Goal: Book appointment/travel/reservation

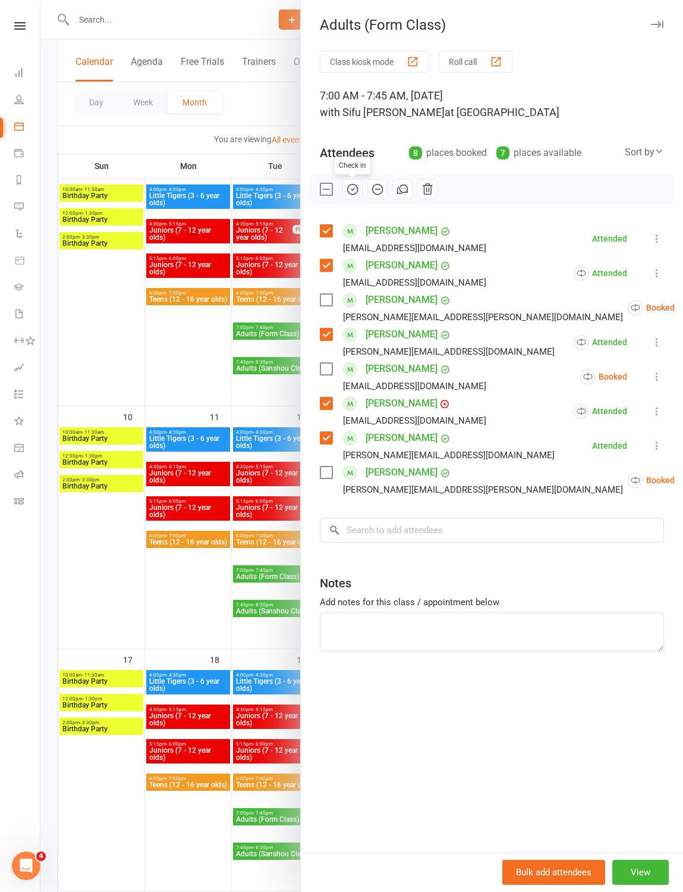
click at [130, 361] on div at bounding box center [361, 446] width 643 height 892
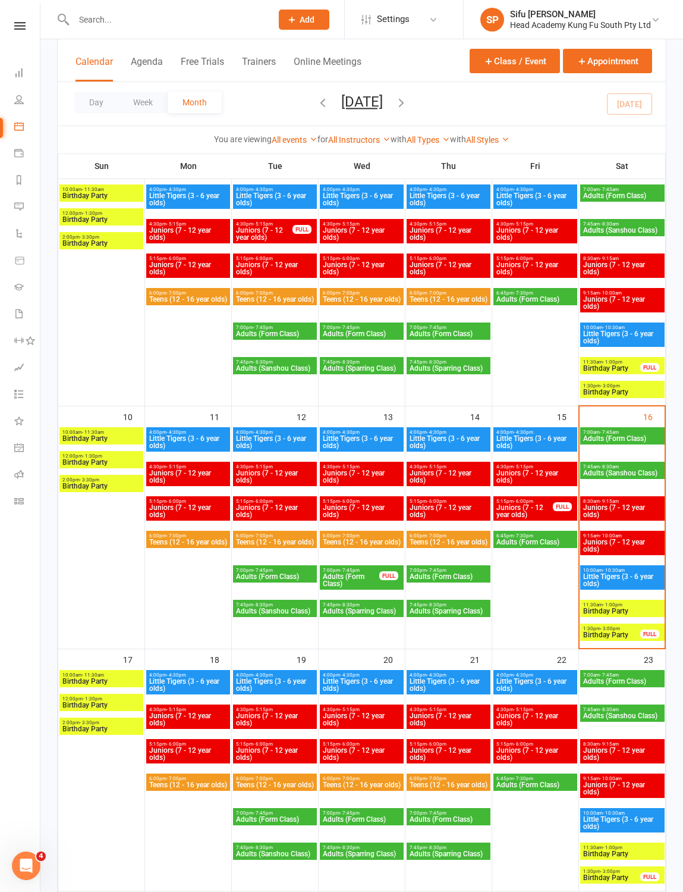
click at [632, 507] on span "Juniors (7 - 12 year olds)" at bounding box center [623, 511] width 80 height 14
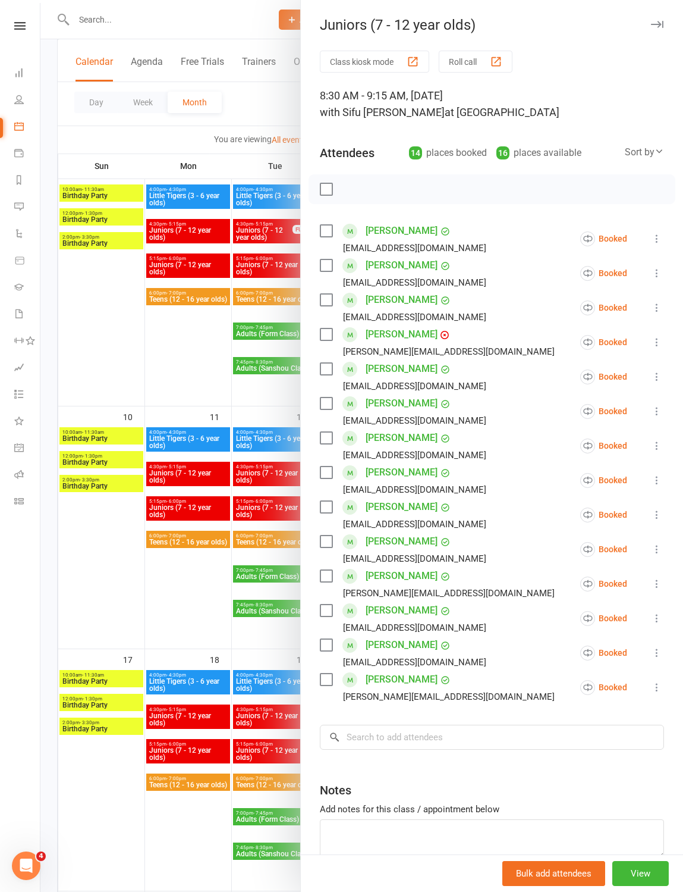
click at [321, 228] on label at bounding box center [326, 231] width 12 height 12
click at [325, 263] on label at bounding box center [326, 265] width 12 height 12
click at [332, 299] on label at bounding box center [326, 300] width 12 height 12
click at [332, 371] on label at bounding box center [326, 369] width 12 height 12
click at [328, 399] on label at bounding box center [326, 403] width 12 height 12
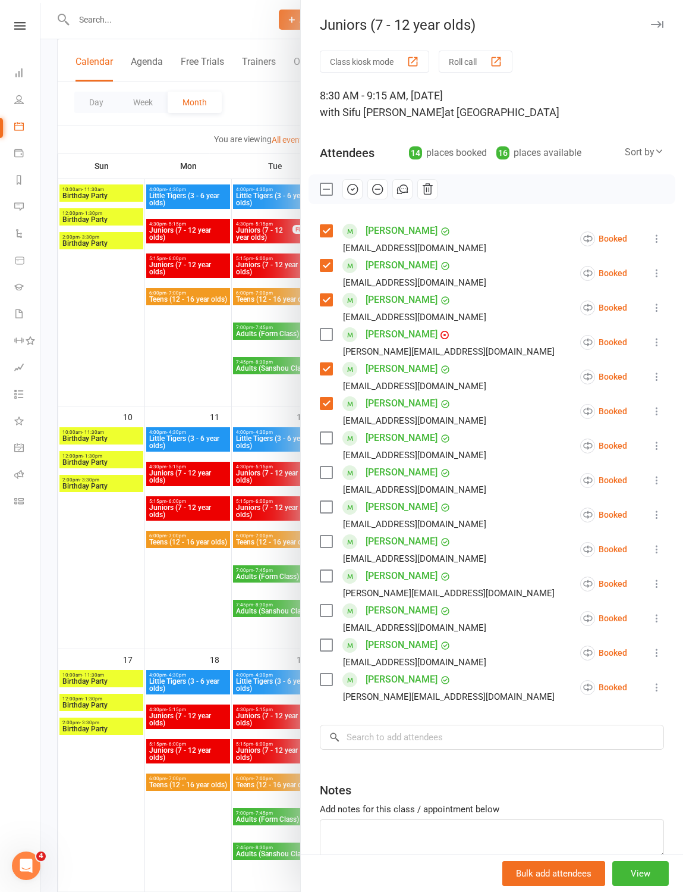
click at [325, 442] on label at bounding box center [326, 438] width 12 height 12
click at [325, 642] on label at bounding box center [326, 645] width 12 height 12
click at [434, 740] on input "search" at bounding box center [492, 737] width 344 height 25
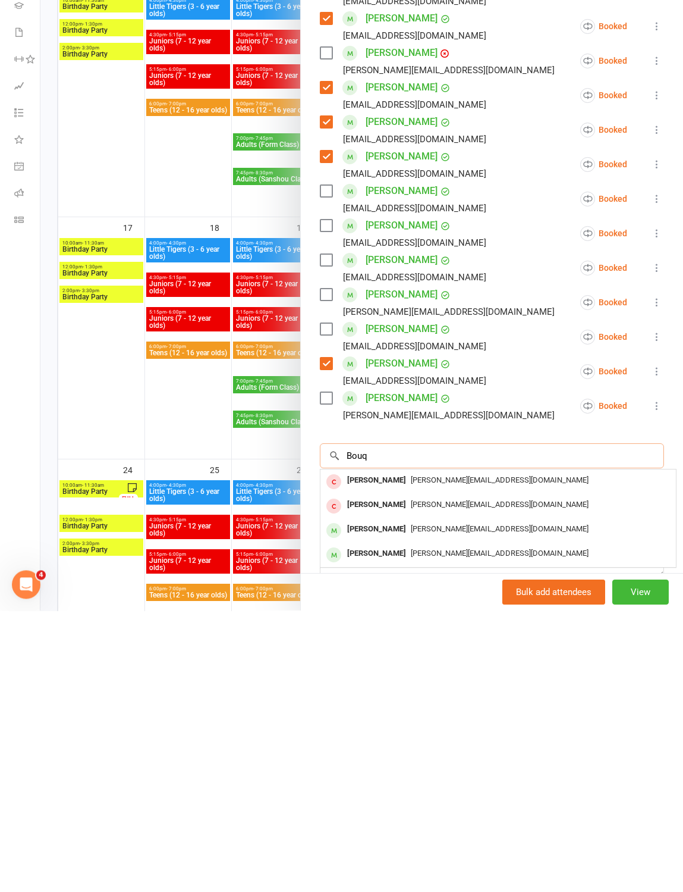
type input "Bouq"
click at [488, 766] on span "[PERSON_NAME][EMAIL_ADDRESS][DOMAIN_NAME]" at bounding box center [500, 809] width 178 height 9
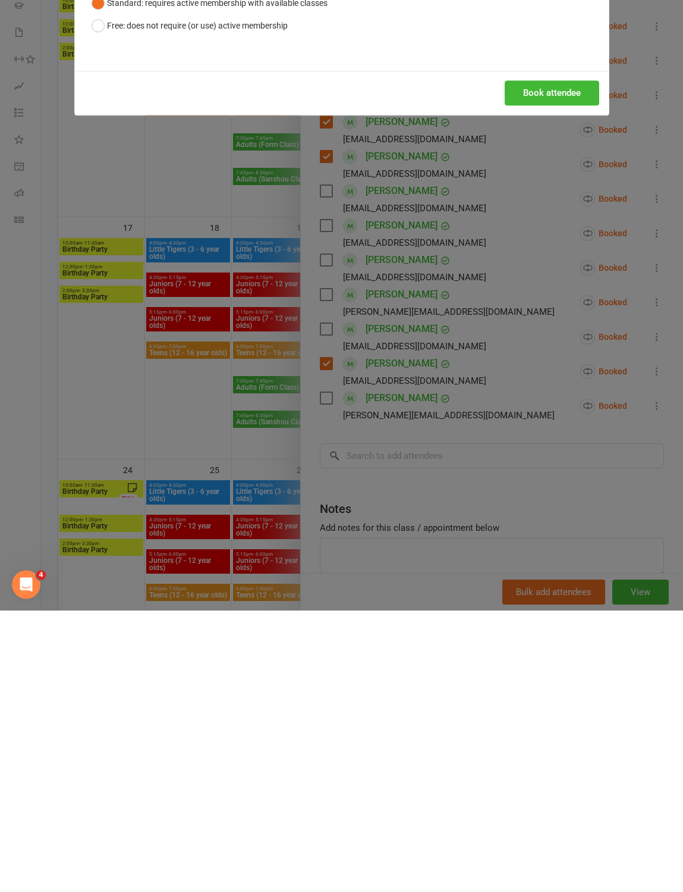
scroll to position [763, 0]
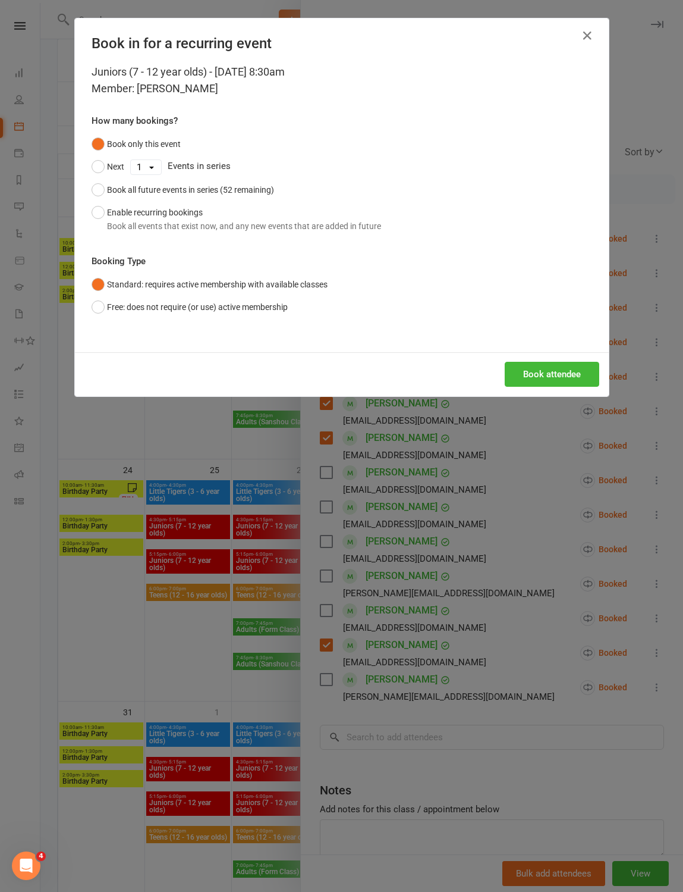
click at [103, 227] on button "Enable recurring bookings Book all events that exist now, and any new events th…" at bounding box center [237, 219] width 290 height 36
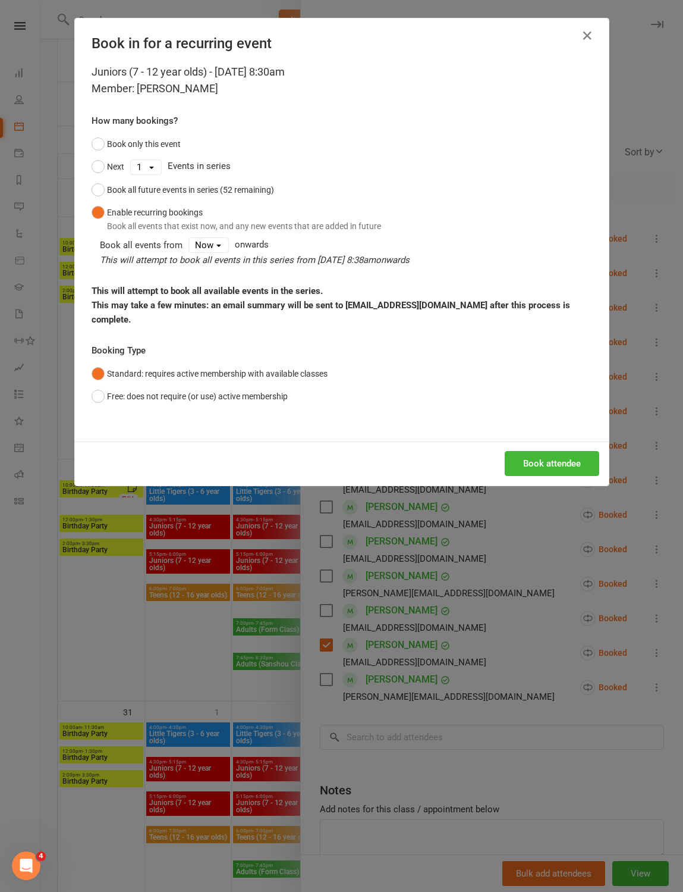
click at [554, 476] on button "Book attendee" at bounding box center [552, 463] width 95 height 25
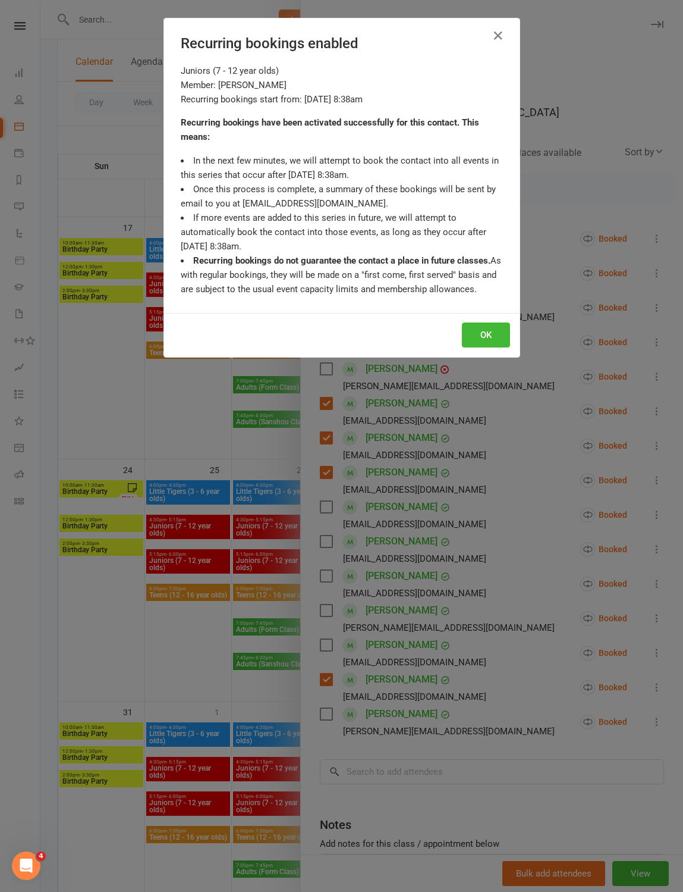
click at [493, 347] on button "OK" at bounding box center [486, 334] width 48 height 25
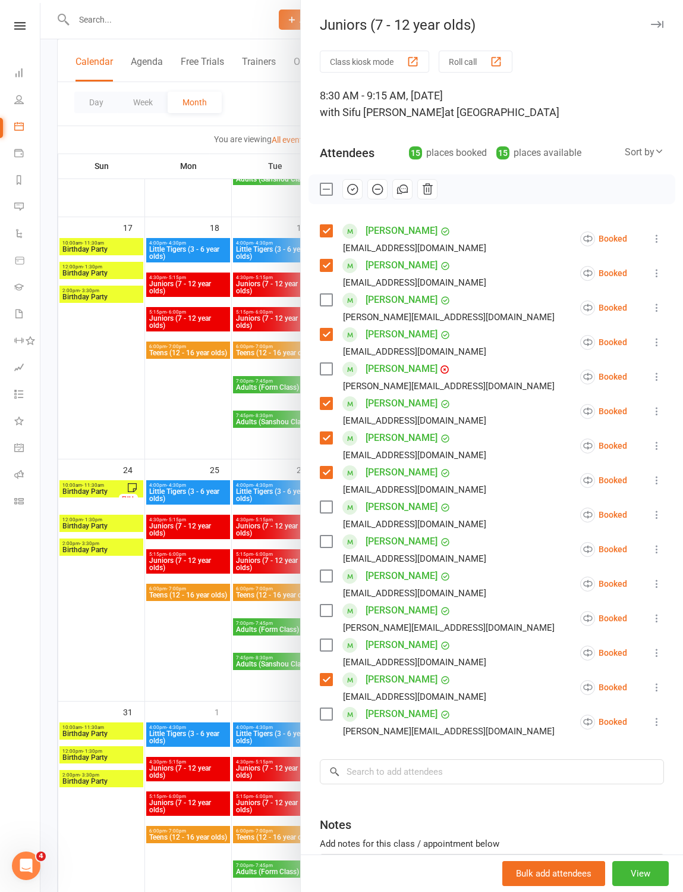
click at [322, 300] on label at bounding box center [326, 300] width 12 height 12
click at [355, 195] on icon "button" at bounding box center [352, 189] width 13 height 13
